Goal: Navigation & Orientation: Find specific page/section

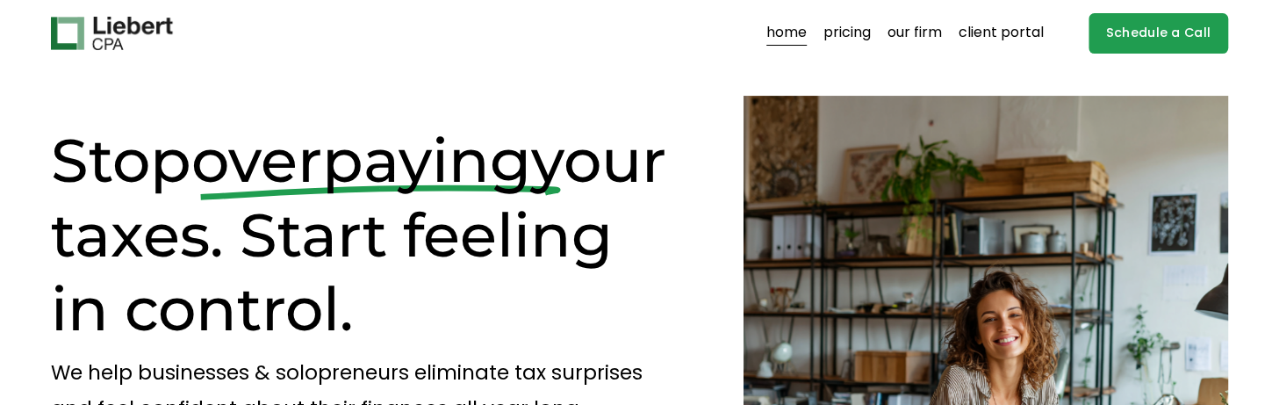
click at [862, 37] on link "pricing" at bounding box center [846, 33] width 47 height 28
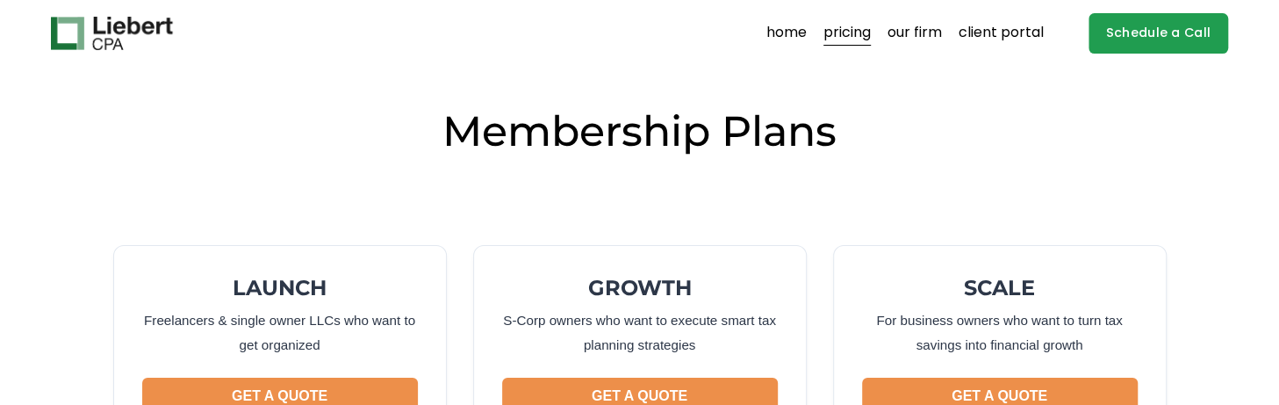
click at [769, 29] on link "home" at bounding box center [786, 33] width 40 height 28
